Goal: Task Accomplishment & Management: Manage account settings

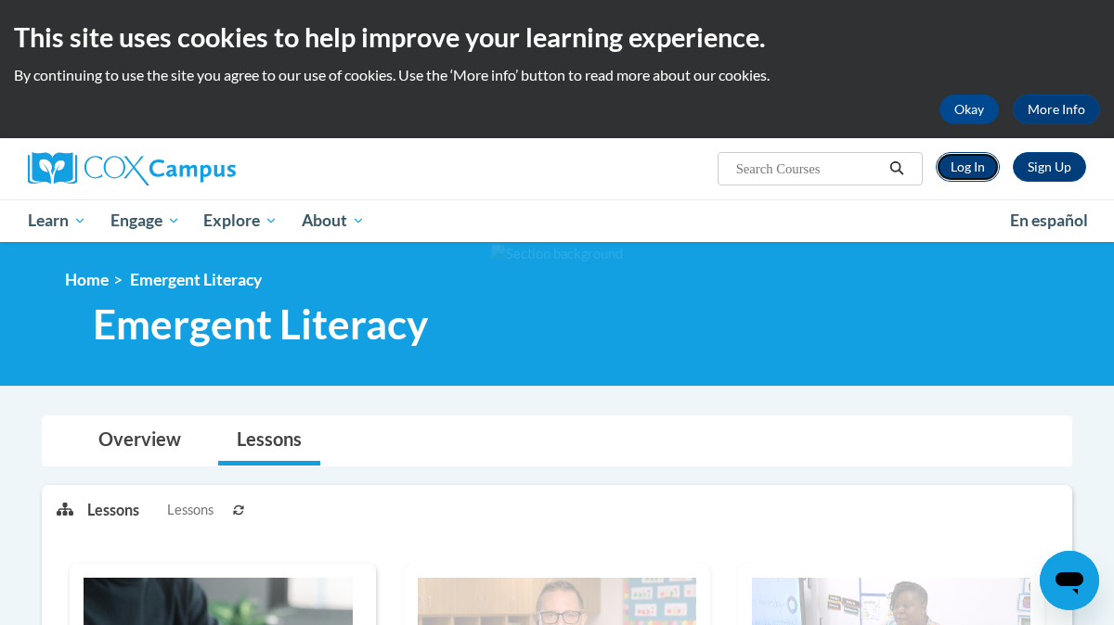
click at [975, 162] on link "Log In" at bounding box center [967, 167] width 64 height 30
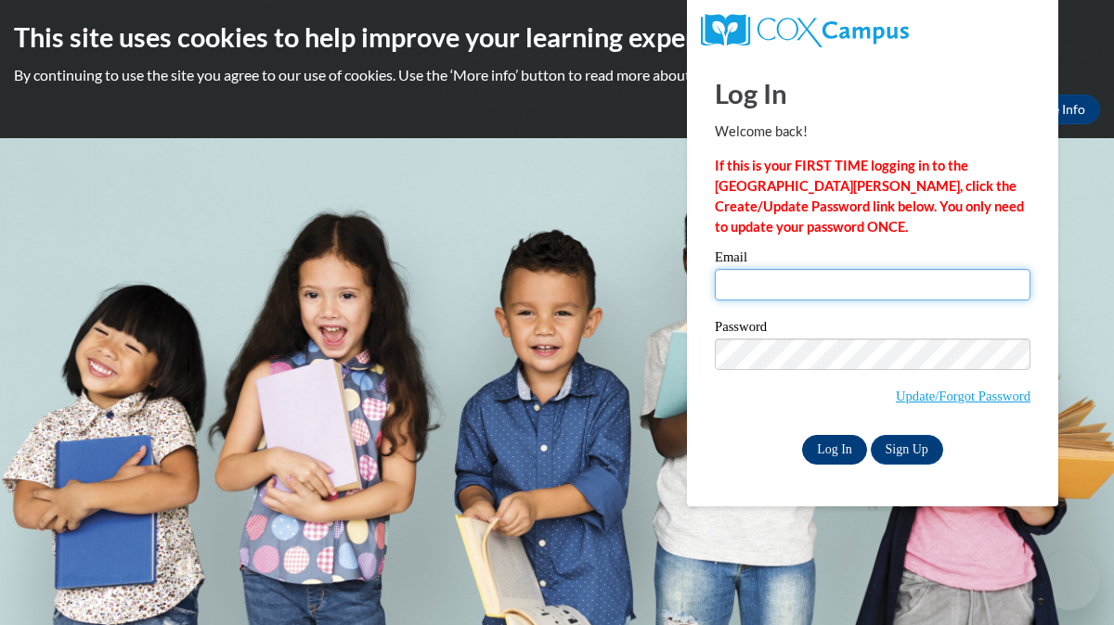
type input "[EMAIL_ADDRESS][DOMAIN_NAME]"
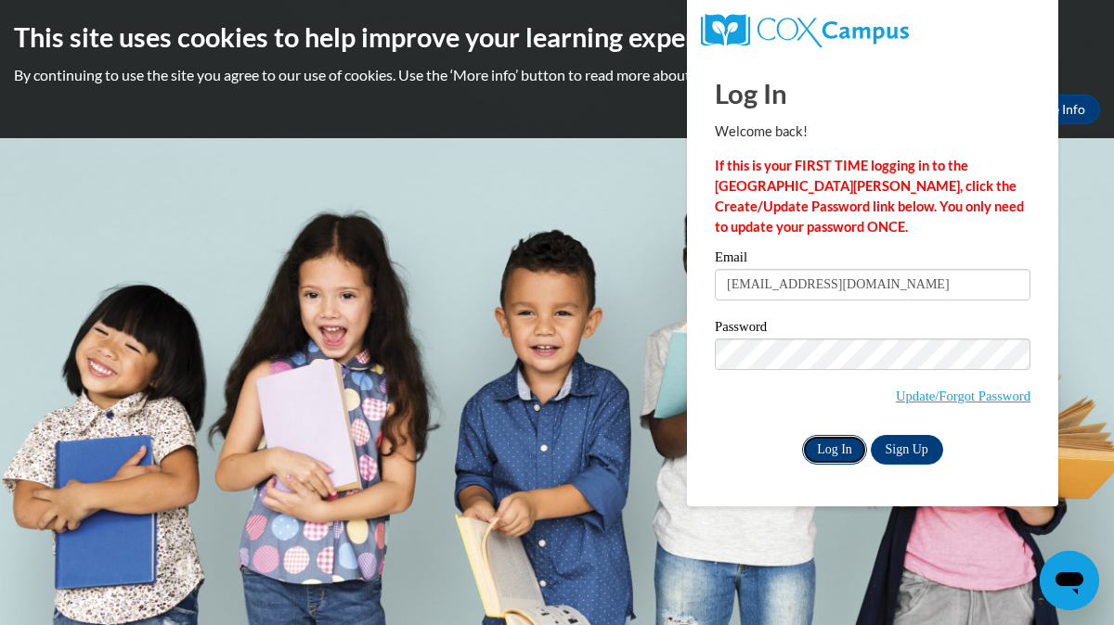
click at [827, 455] on input "Log In" at bounding box center [834, 450] width 65 height 30
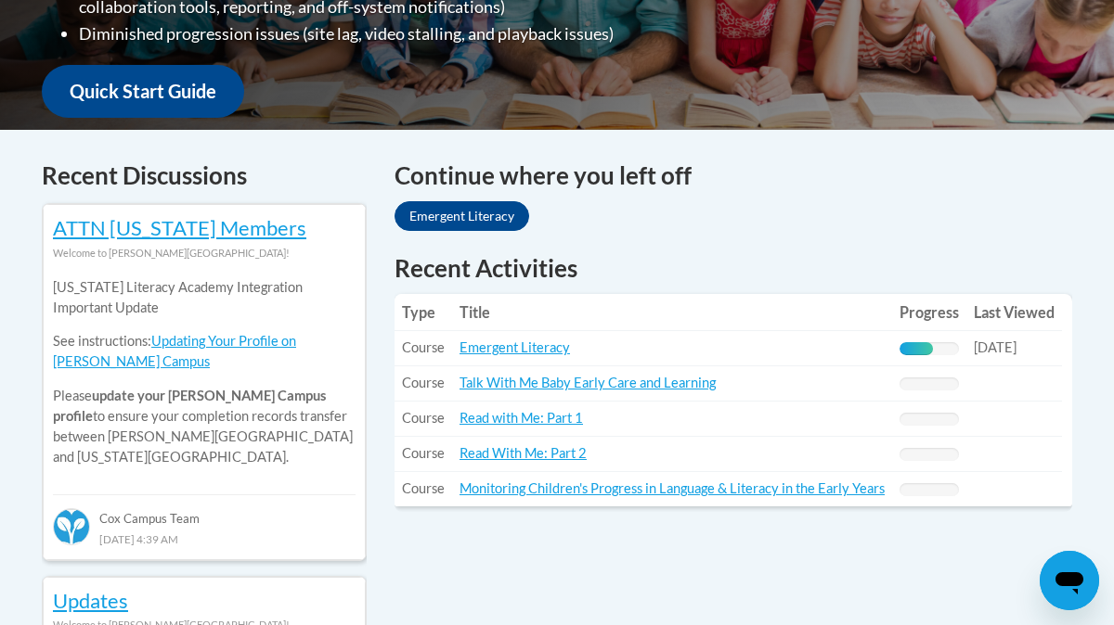
scroll to position [726, 0]
